Goal: Transaction & Acquisition: Purchase product/service

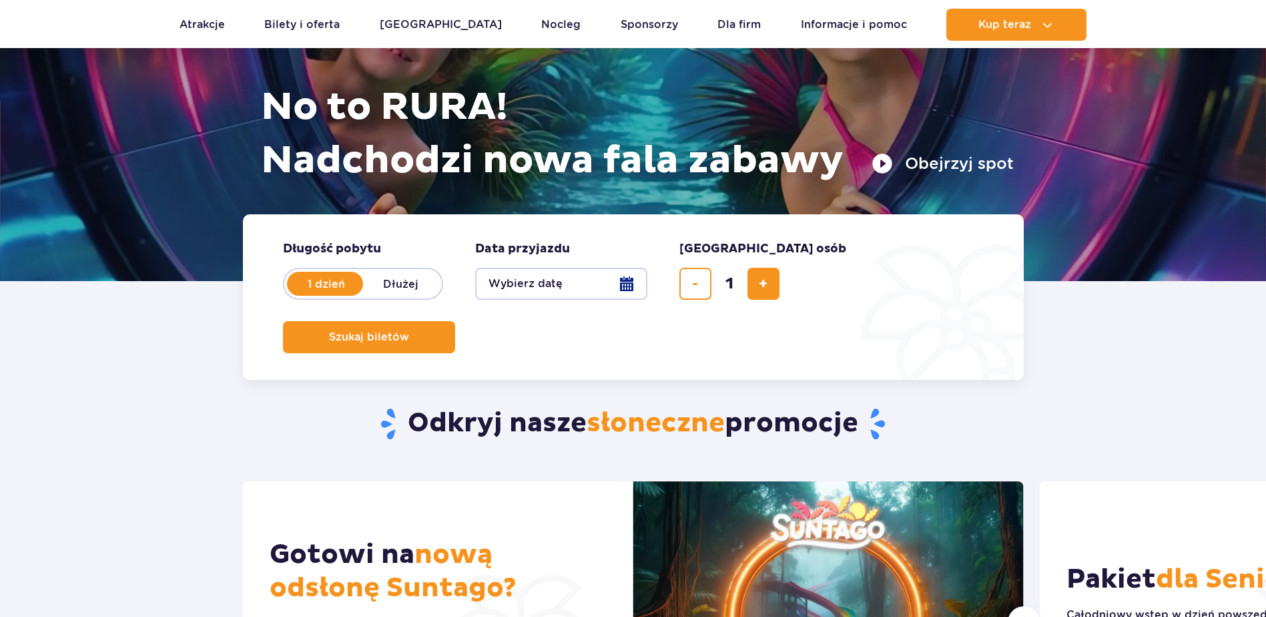
scroll to position [267, 0]
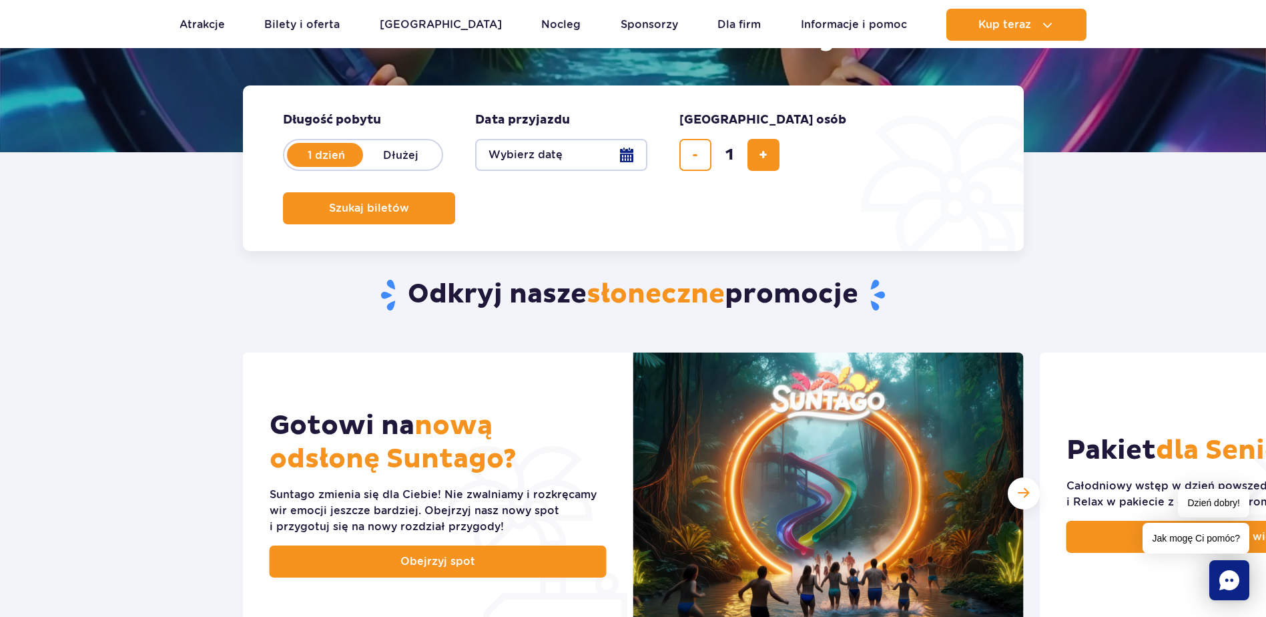
click at [639, 150] on button "Wybierz datę" at bounding box center [561, 155] width 172 height 32
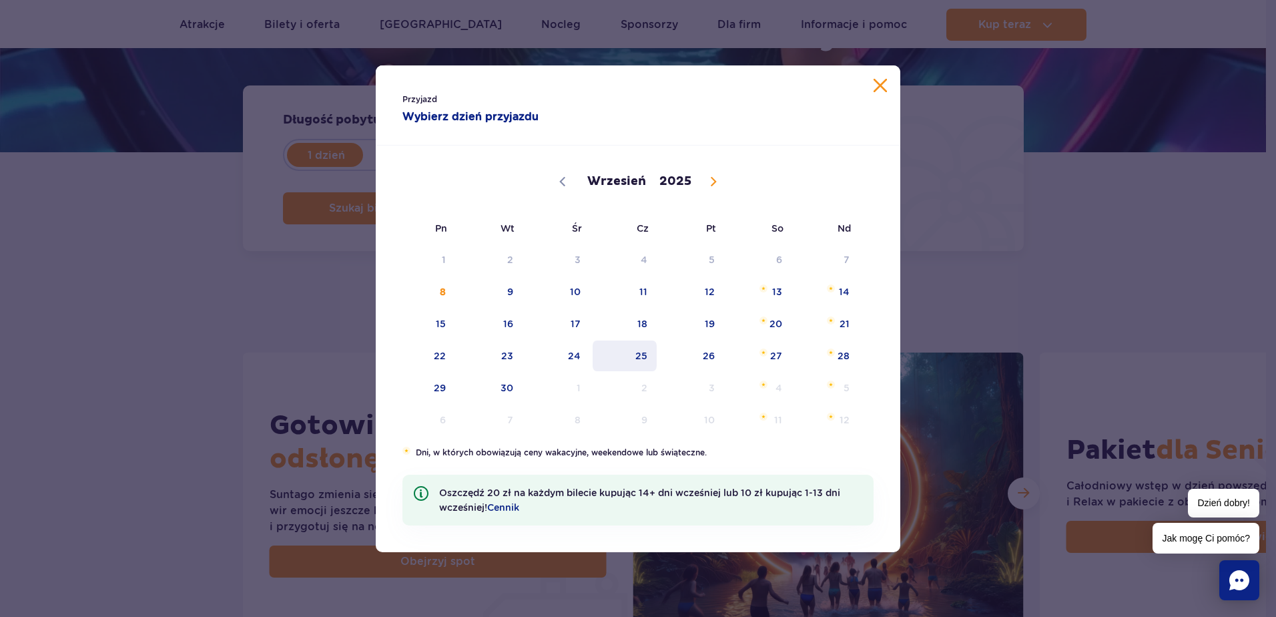
click at [594, 359] on span "25" at bounding box center [624, 355] width 67 height 31
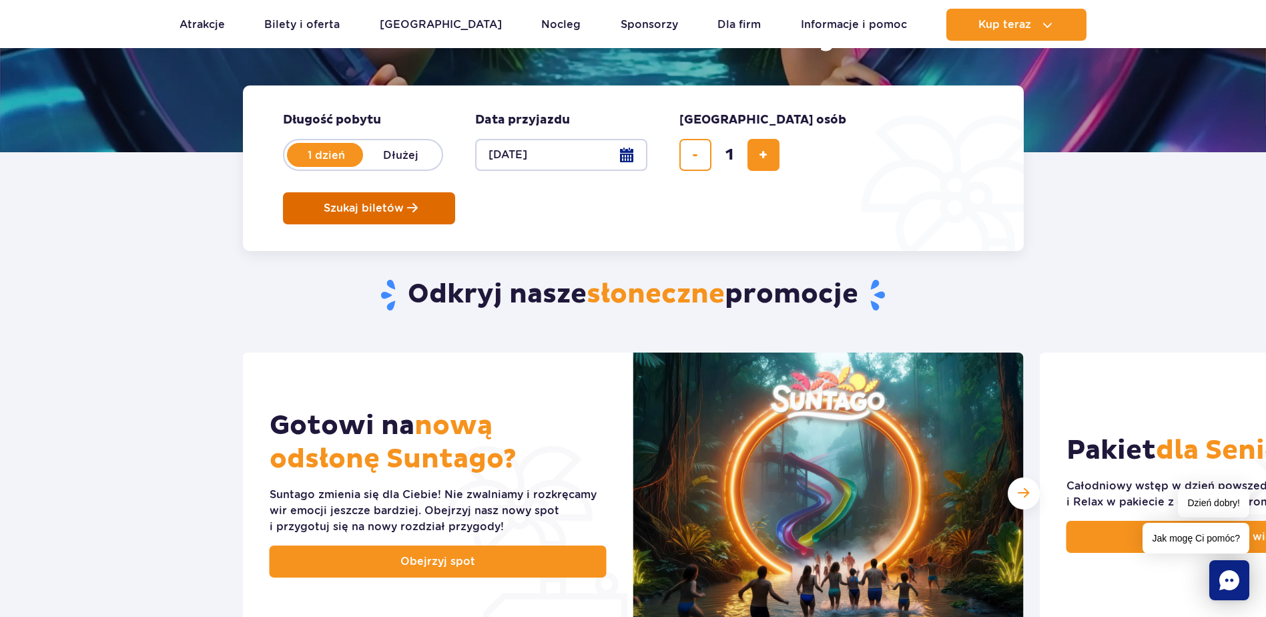
click at [404, 202] on span "Szukaj biletów" at bounding box center [364, 208] width 80 height 12
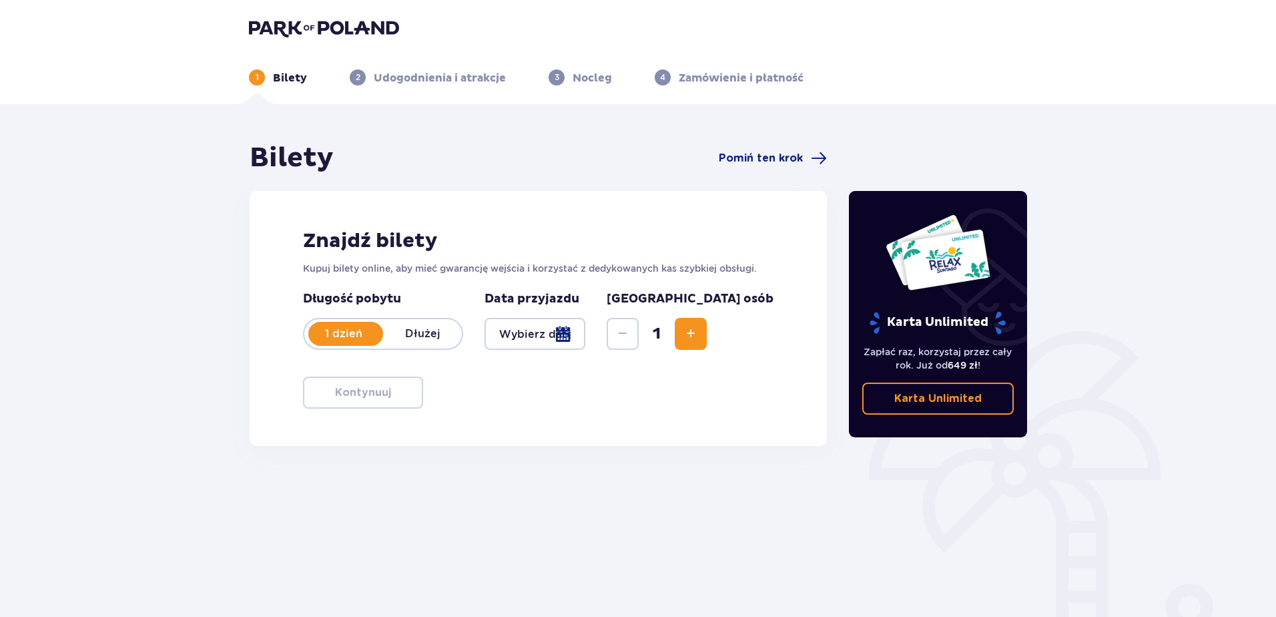
type input "[DATE]"
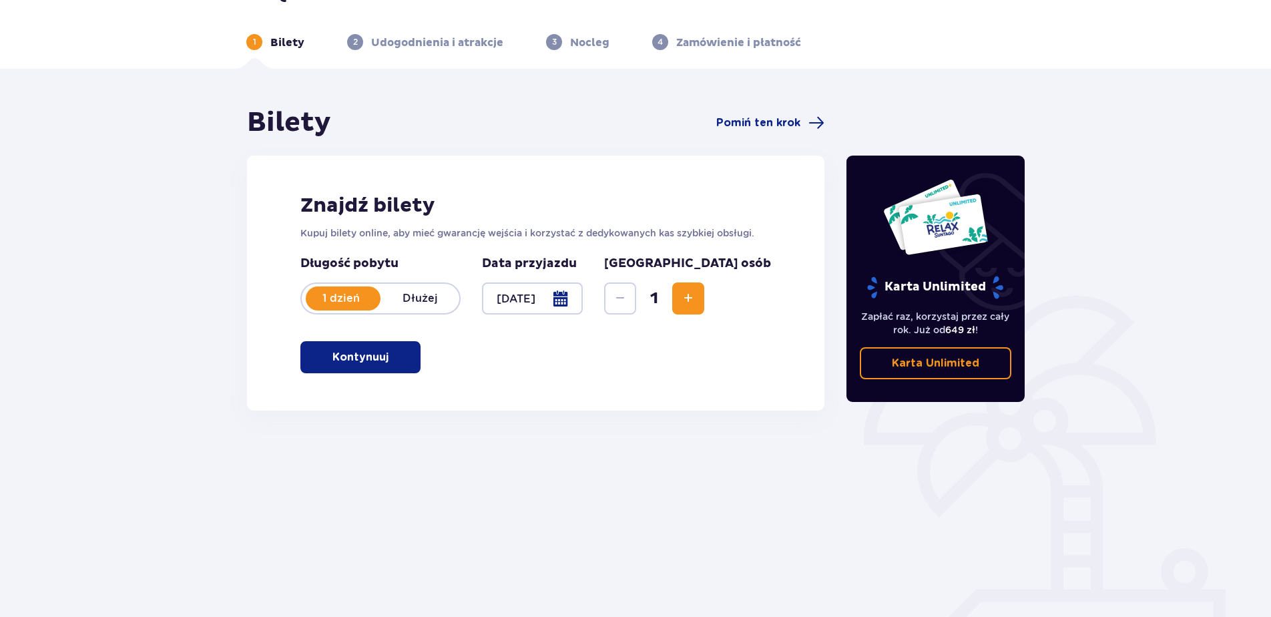
scroll to position [63, 0]
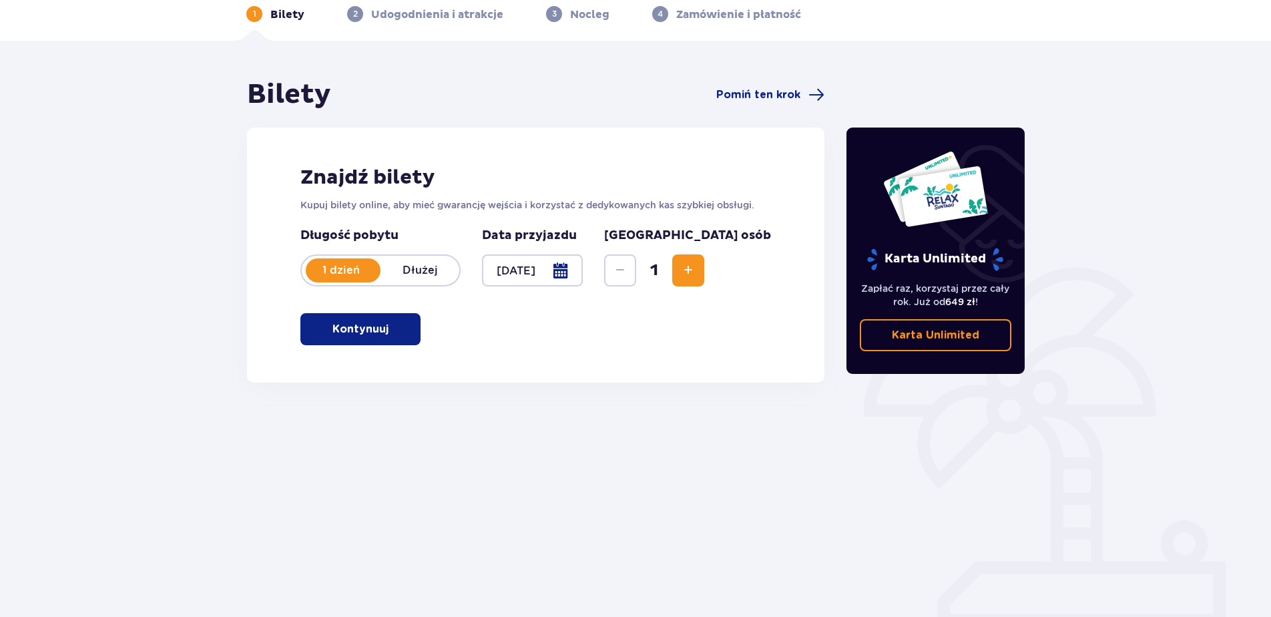
click at [332, 336] on p "Kontynuuj" at bounding box center [360, 329] width 56 height 15
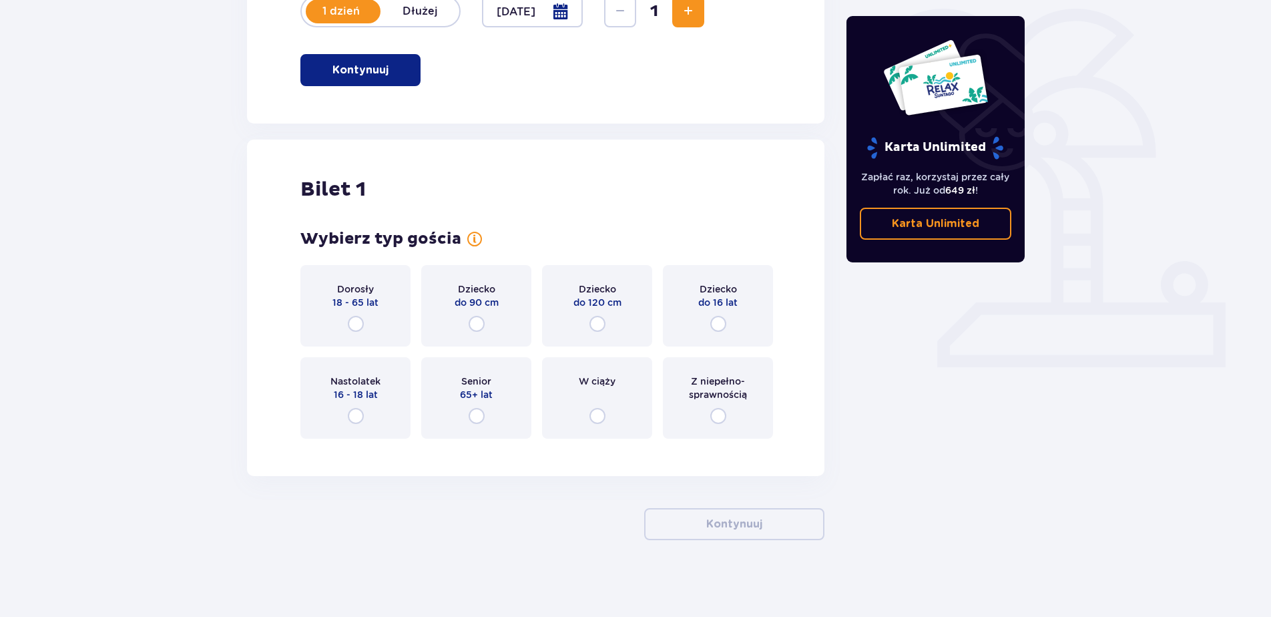
scroll to position [326, 0]
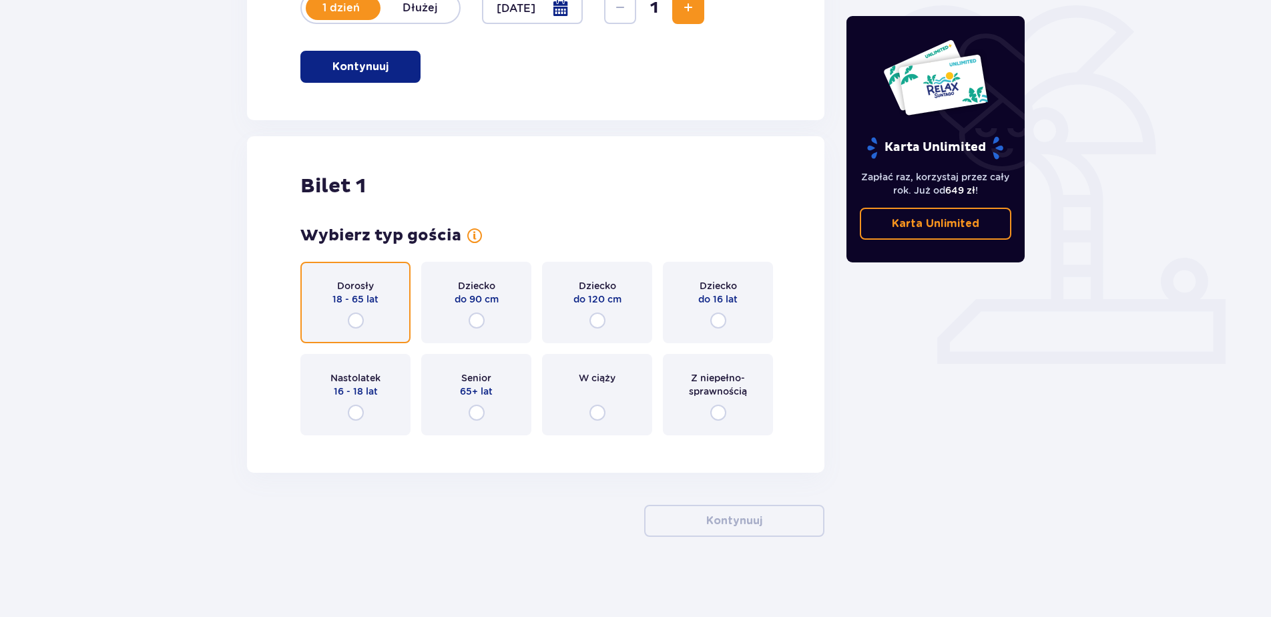
click at [357, 316] on input "radio" at bounding box center [356, 320] width 16 height 16
radio input "true"
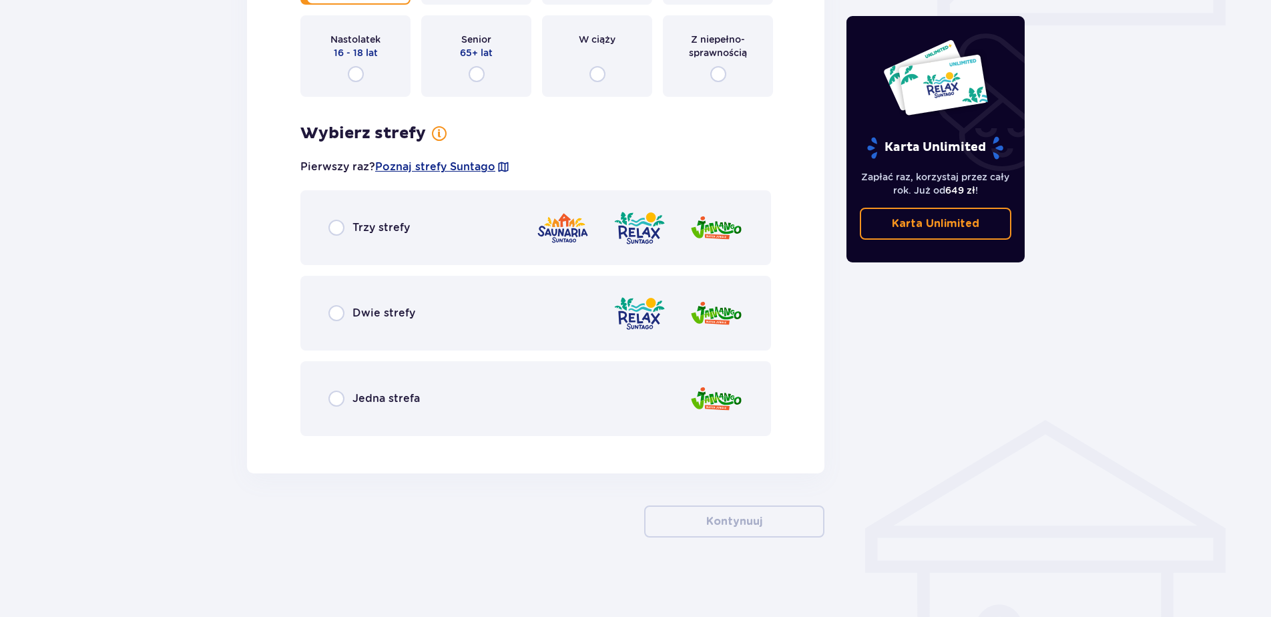
scroll to position [665, 0]
click at [586, 238] on img at bounding box center [562, 227] width 53 height 38
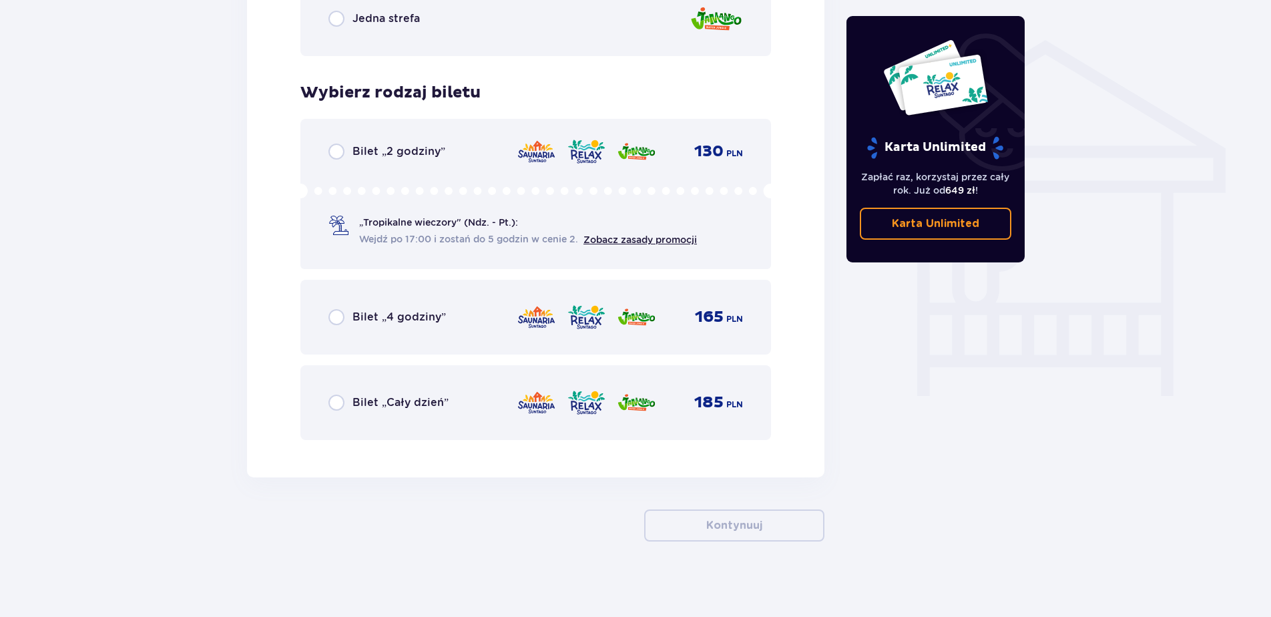
scroll to position [1049, 0]
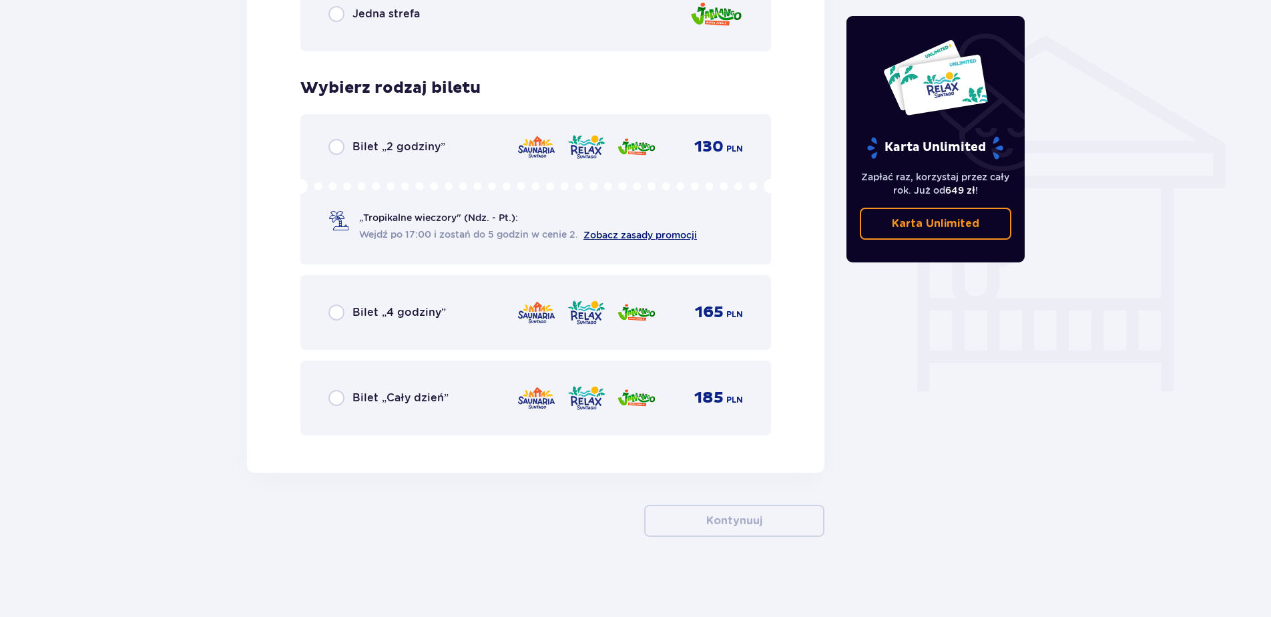
click at [682, 236] on link "Zobacz zasady promocji" at bounding box center [639, 235] width 113 height 11
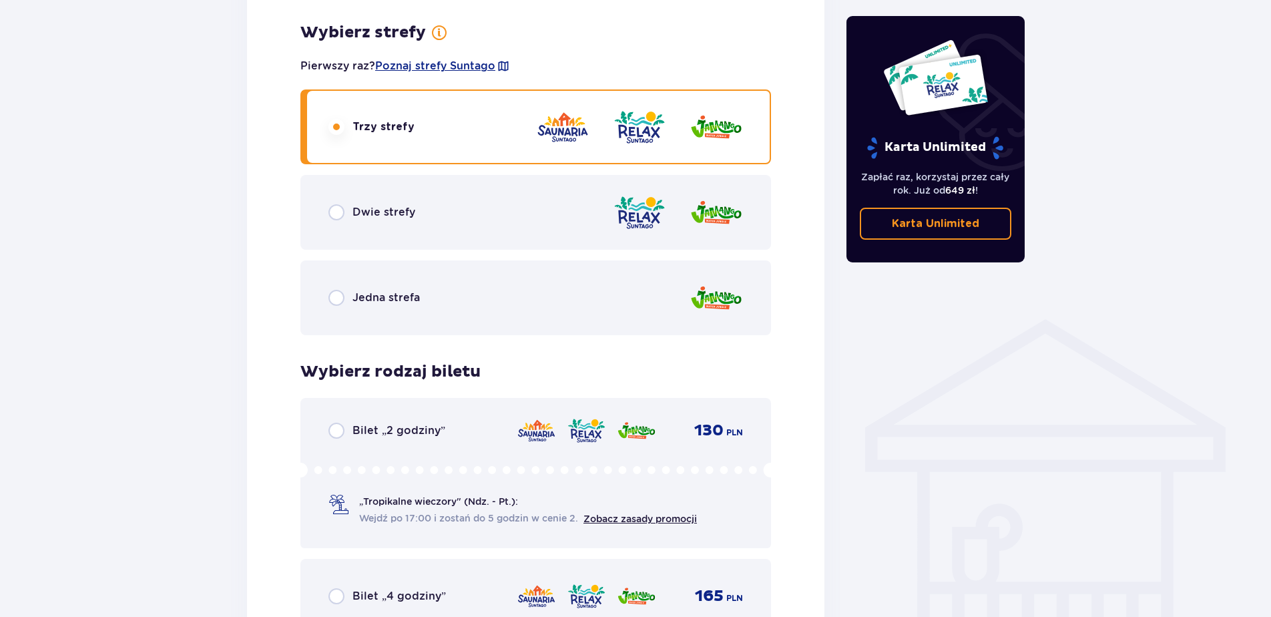
scroll to position [875, 0]
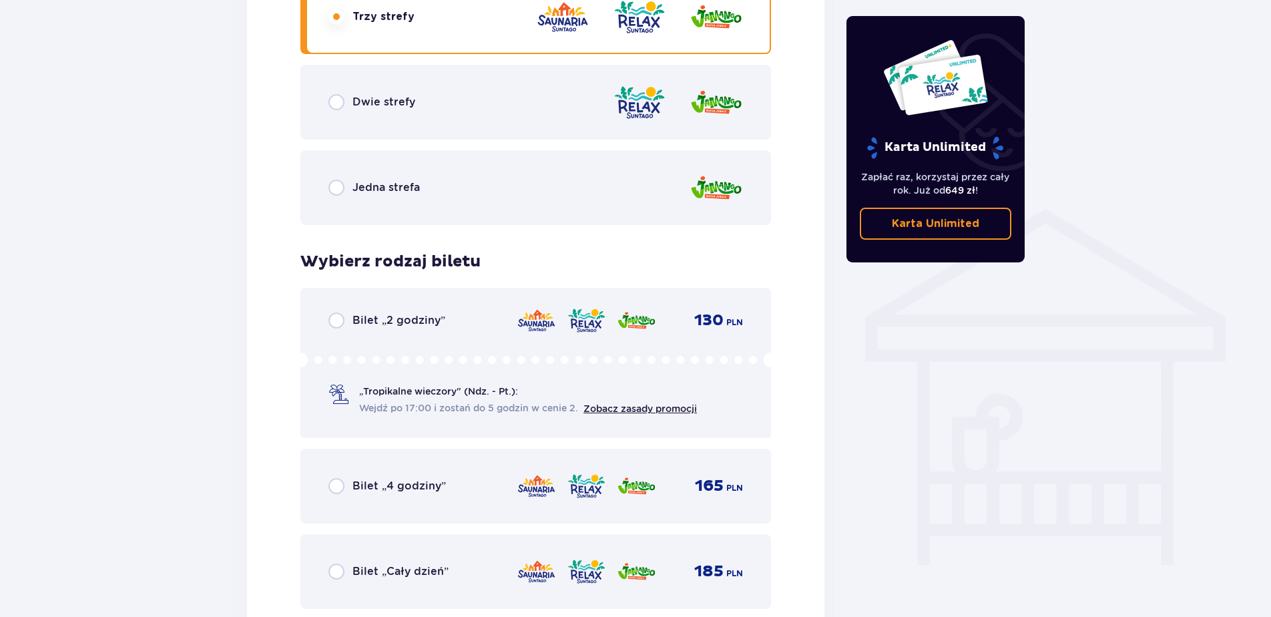
click at [402, 306] on div "Bilet „2 godziny” 130 PLN „Tropikalne wieczory" (Ndz. - Pt.): Wejdź po 17:00 i …" at bounding box center [535, 363] width 471 height 150
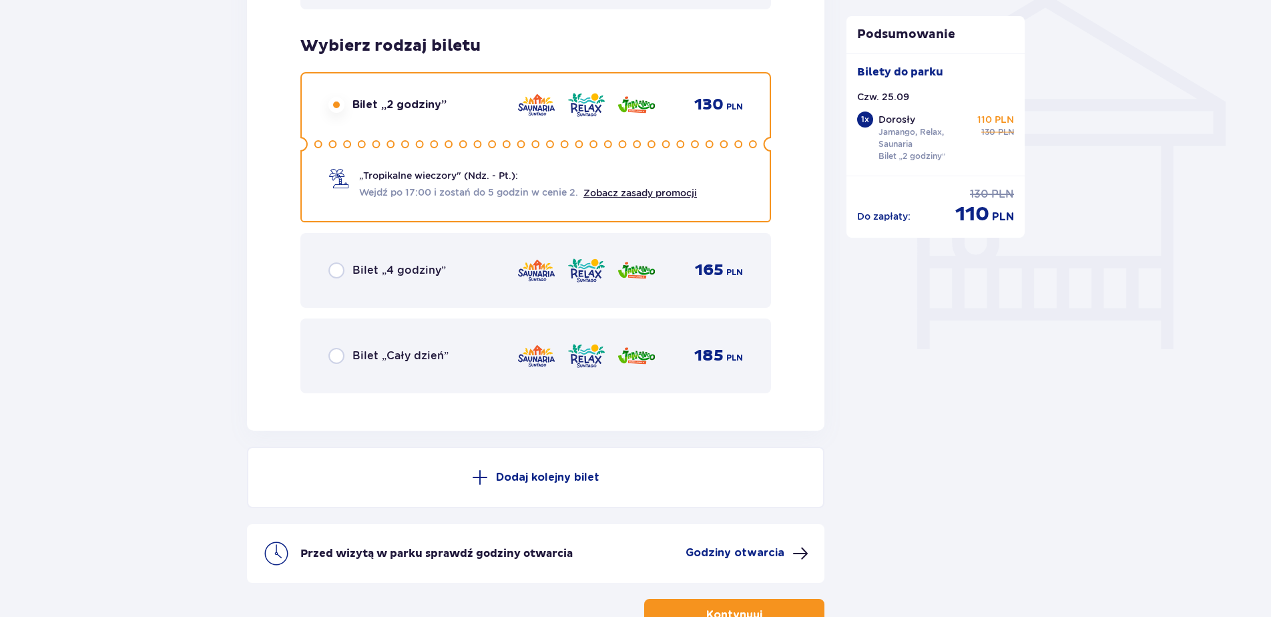
scroll to position [918, 0]
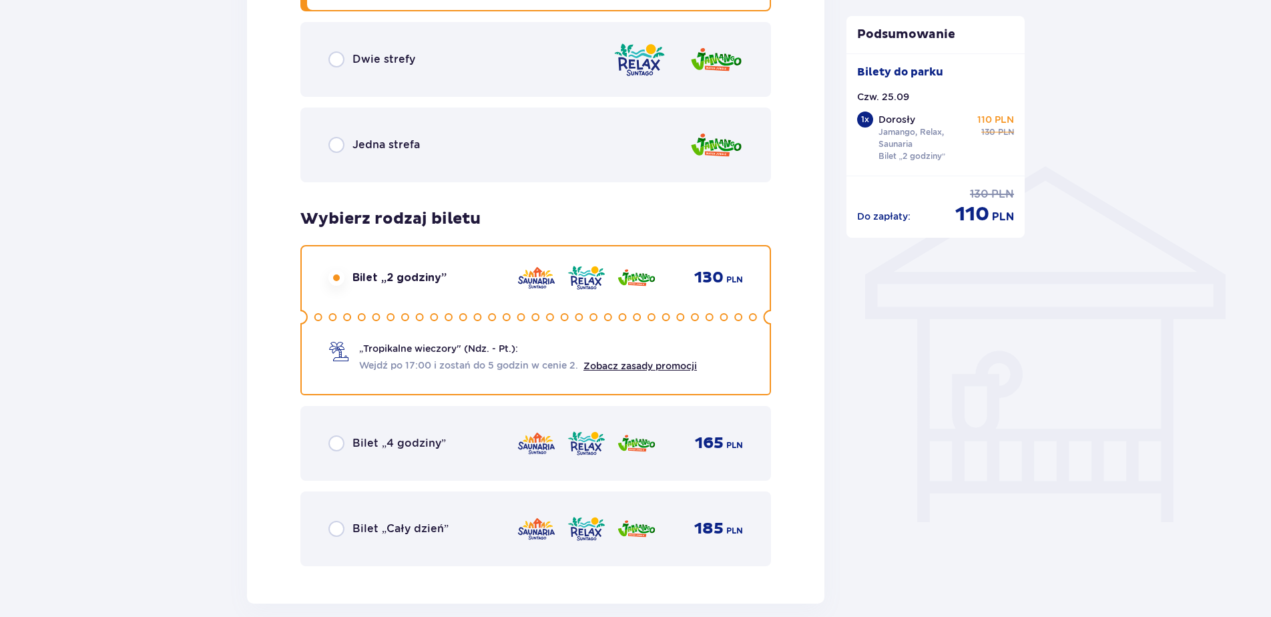
click at [675, 371] on p "Zobacz zasady promocji" at bounding box center [639, 365] width 113 height 13
click at [681, 362] on link "Zobacz zasady promocji" at bounding box center [639, 365] width 113 height 11
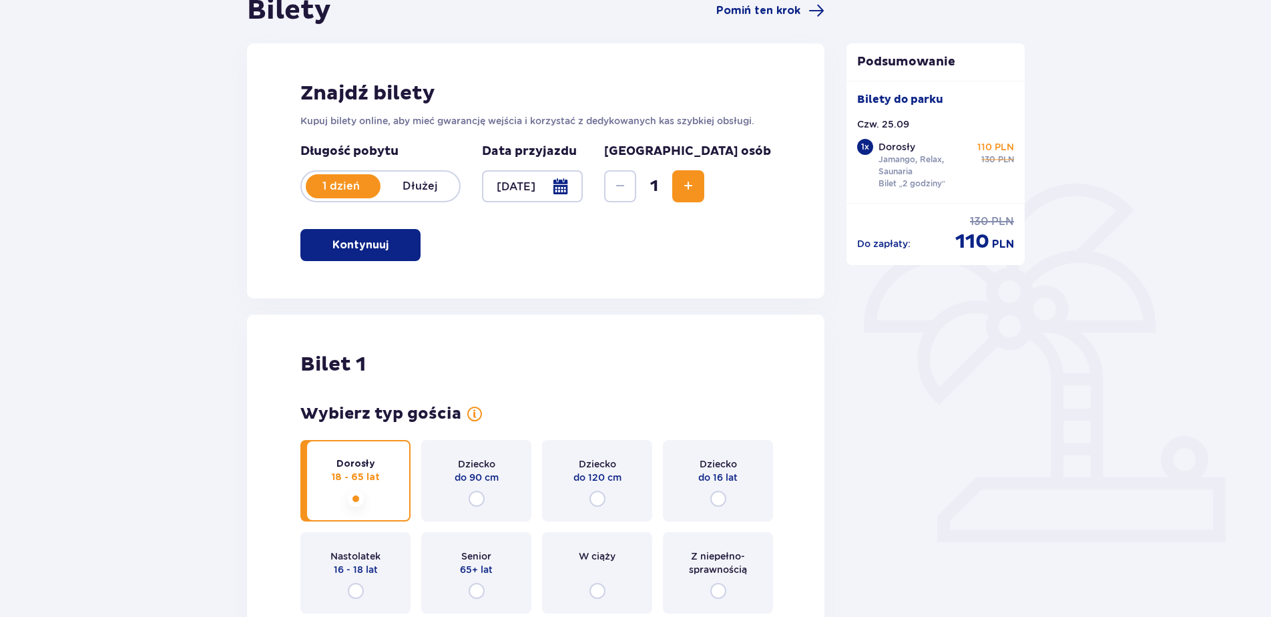
scroll to position [117, 0]
